Goal: Task Accomplishment & Management: Complete application form

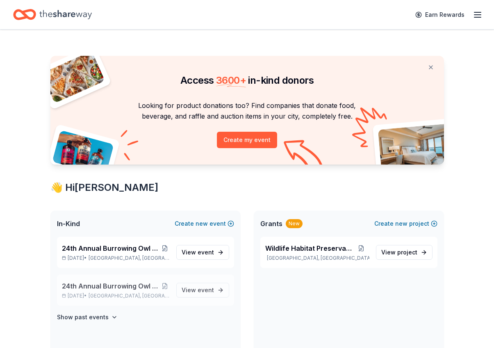
click at [111, 284] on span "24th Annual Burrowing Owl Festival and on-line auction" at bounding box center [111, 286] width 99 height 10
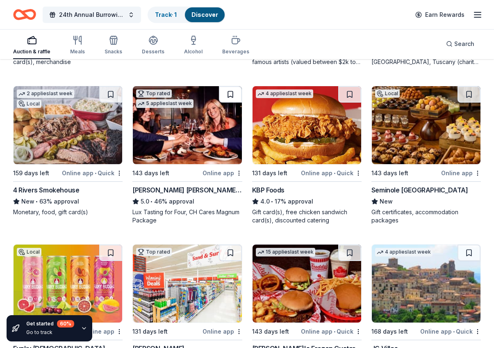
scroll to position [1177, 0]
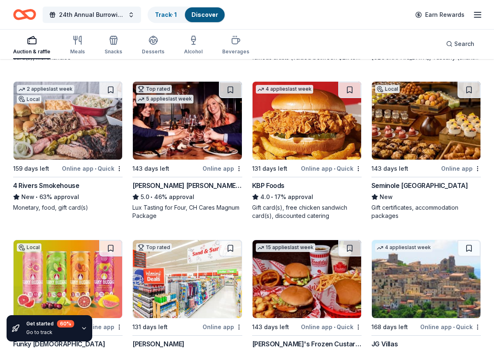
click at [316, 168] on div "Online app • Quick" at bounding box center [331, 168] width 61 height 10
click at [431, 142] on img at bounding box center [426, 121] width 109 height 78
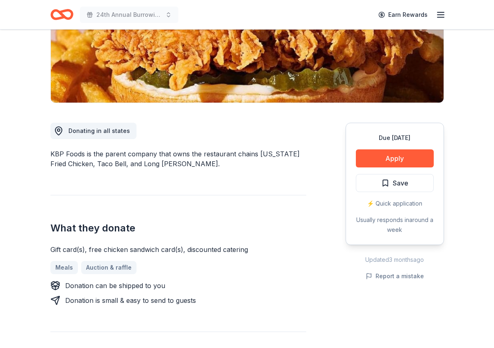
scroll to position [164, 0]
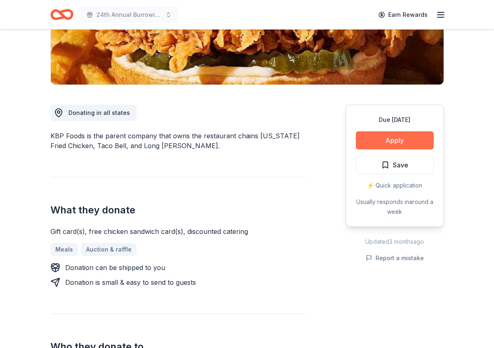
click at [403, 141] on button "Apply" at bounding box center [395, 140] width 78 height 18
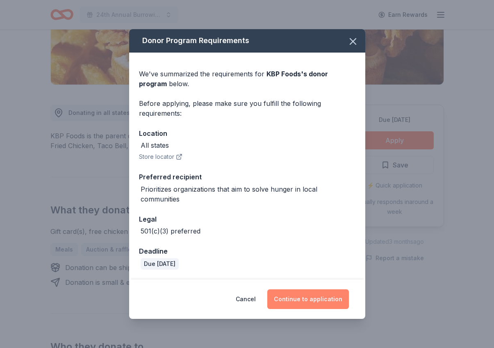
click at [300, 300] on button "Continue to application" at bounding box center [308, 299] width 82 height 20
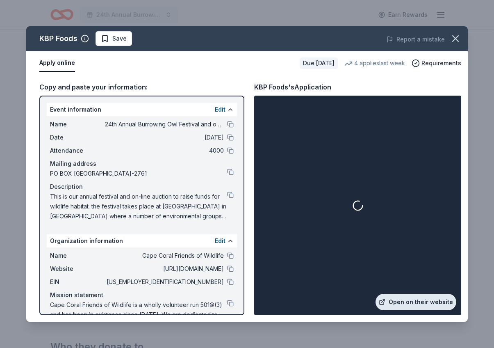
click at [420, 300] on link "Open on their website" at bounding box center [415, 301] width 81 height 16
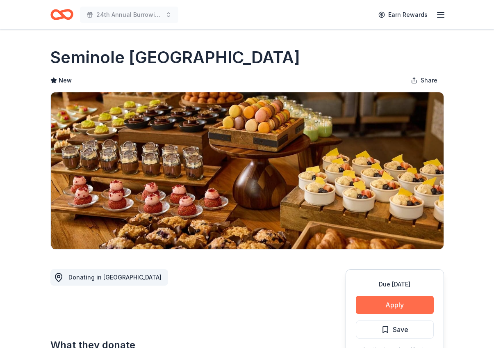
click at [398, 305] on button "Apply" at bounding box center [395, 304] width 78 height 18
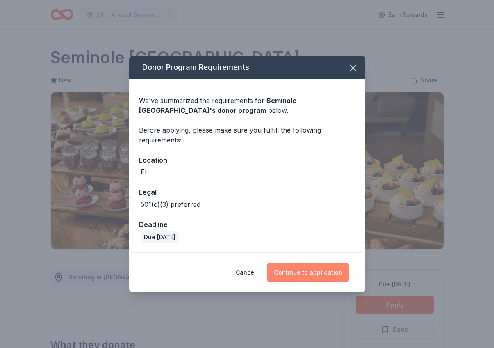
click at [318, 270] on button "Continue to application" at bounding box center [308, 272] width 82 height 20
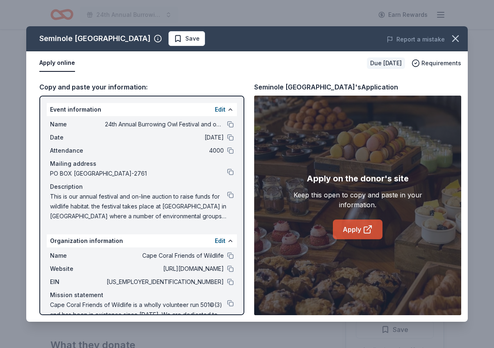
click at [350, 227] on link "Apply" at bounding box center [358, 229] width 50 height 20
